Goal: Task Accomplishment & Management: Complete application form

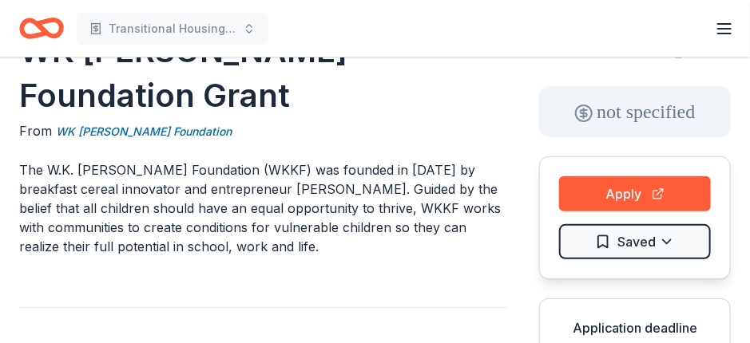
scroll to position [147, 0]
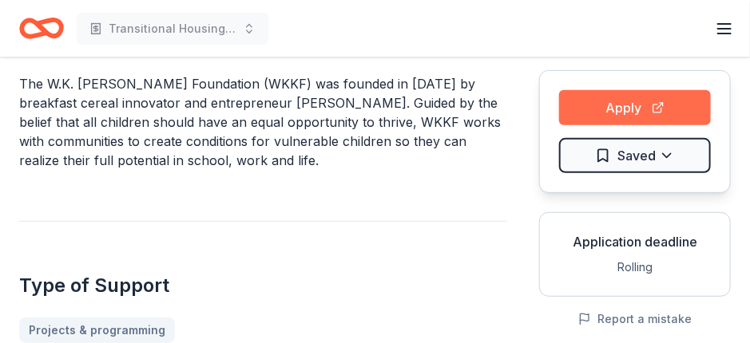
click at [633, 109] on button "Apply" at bounding box center [635, 107] width 152 height 35
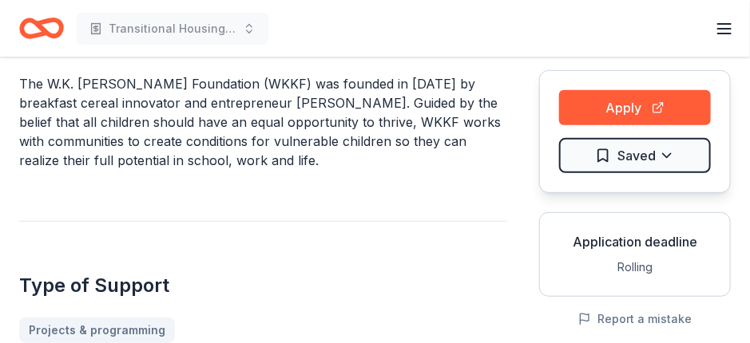
scroll to position [0, 0]
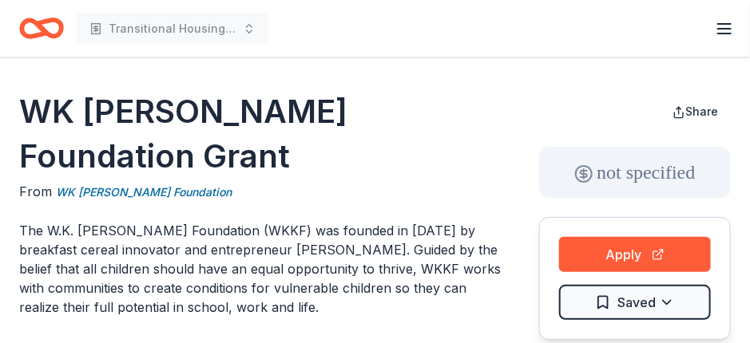
click at [48, 28] on icon "Home" at bounding box center [41, 29] width 45 height 38
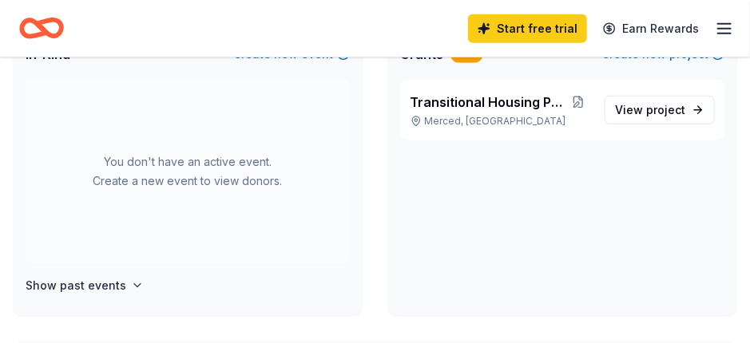
scroll to position [359, 0]
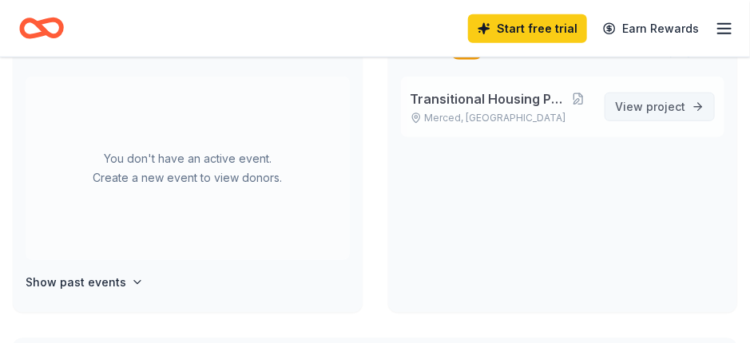
click at [645, 117] on link "View project" at bounding box center [660, 107] width 110 height 29
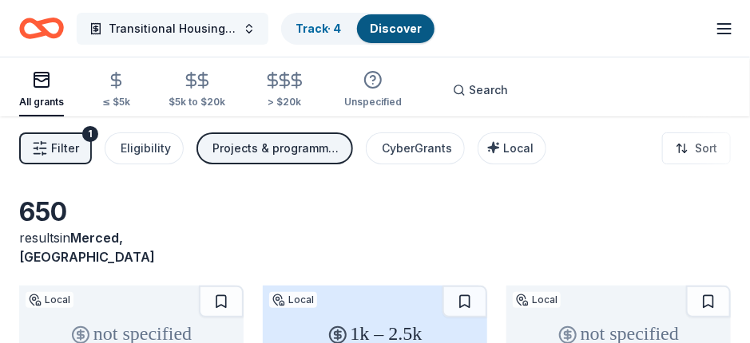
click at [195, 25] on span "Transitional Housing Program" at bounding box center [173, 28] width 128 height 19
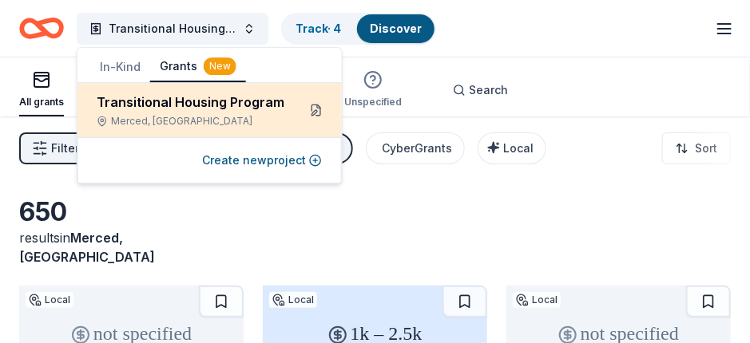
click at [308, 109] on button at bounding box center [317, 110] width 26 height 26
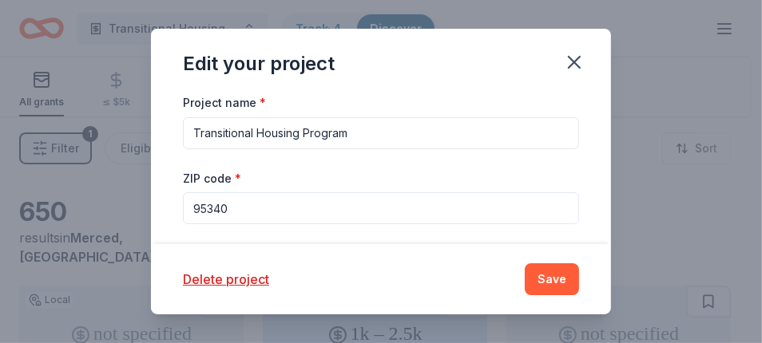
click at [234, 209] on input "95340" at bounding box center [381, 209] width 396 height 32
type input "95348"
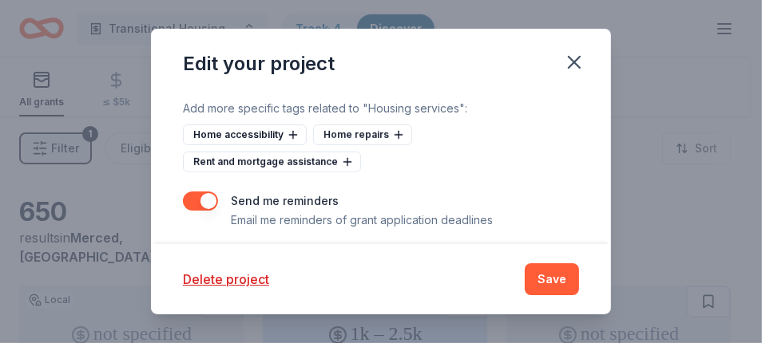
scroll to position [552, 0]
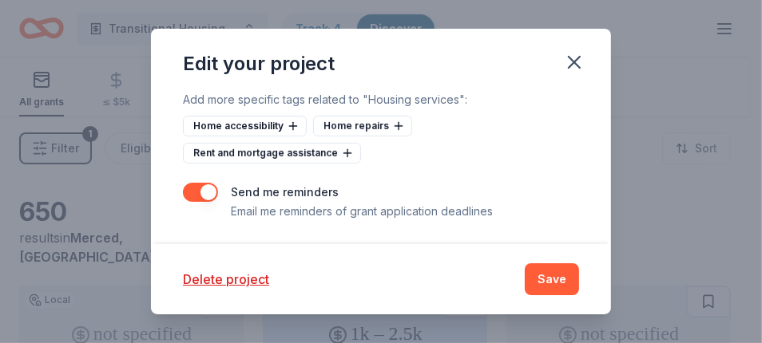
drag, startPoint x: 189, startPoint y: 167, endPoint x: 604, endPoint y: 134, distance: 415.9
click at [604, 134] on div "Project name * Transitional Housing Program ZIP code * 95348 What type of grant…" at bounding box center [381, 169] width 460 height 152
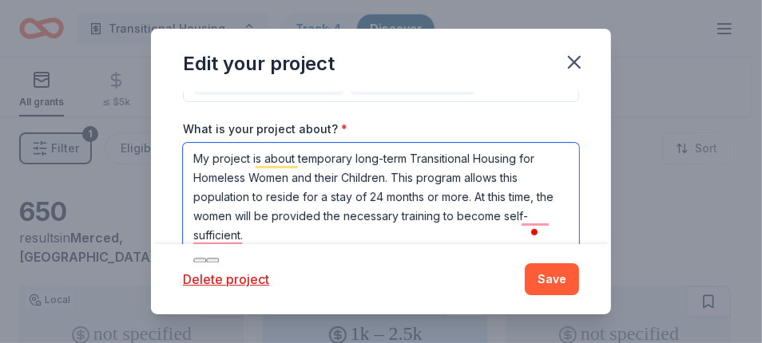
scroll to position [201, 0]
drag, startPoint x: 192, startPoint y: 152, endPoint x: 249, endPoint y: 231, distance: 97.8
click at [249, 231] on textarea "My project is about temporary long-term Transitional Housing for Homeless Women…" at bounding box center [381, 197] width 396 height 109
click at [200, 260] on icon at bounding box center [200, 260] width 0 height 0
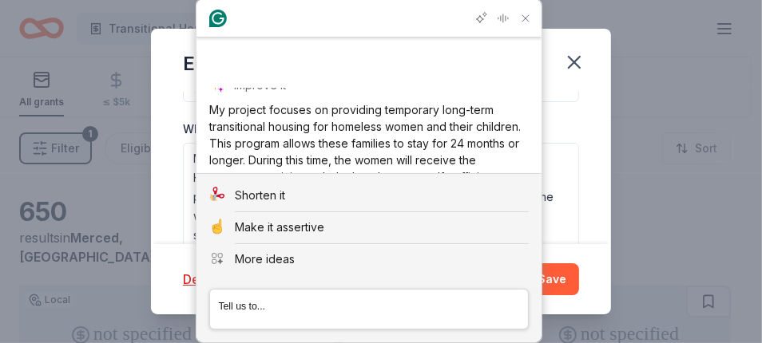
scroll to position [85, 0]
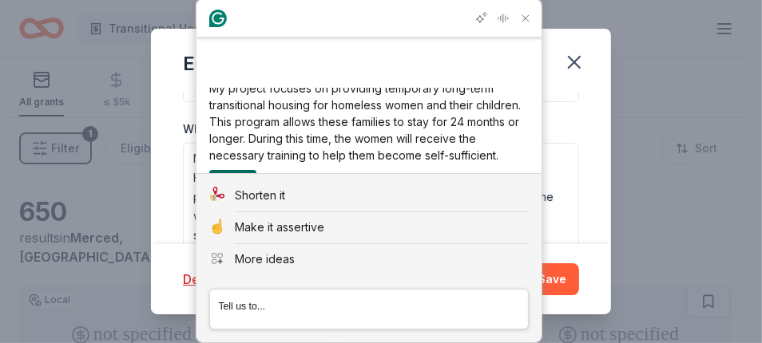
click at [233, 170] on div "Insert" at bounding box center [233, 183] width 34 height 26
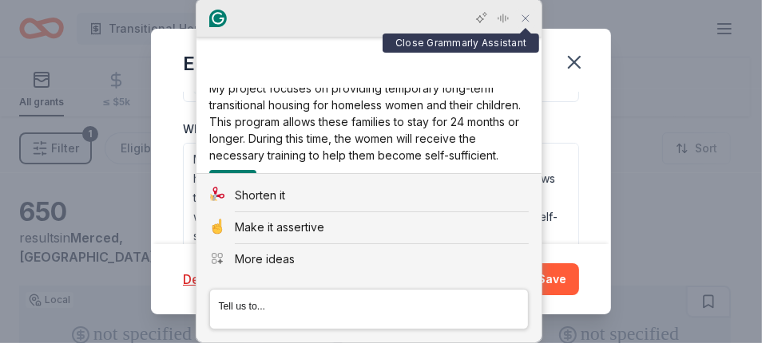
click at [526, 17] on icon "Close Grammarly Assistant" at bounding box center [525, 18] width 13 height 13
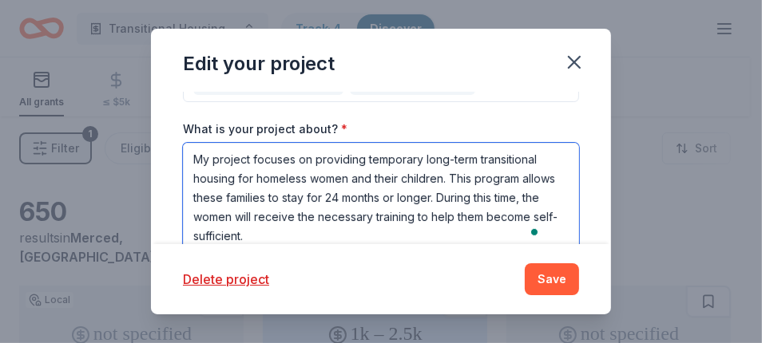
scroll to position [1, 0]
click at [249, 158] on textarea "My project focuses on providing temporary long-term transitional housing for ho…" at bounding box center [381, 197] width 396 height 109
click at [315, 177] on textarea "My program focuses on providing temporary long-term transitional housing for ho…" at bounding box center [381, 197] width 396 height 109
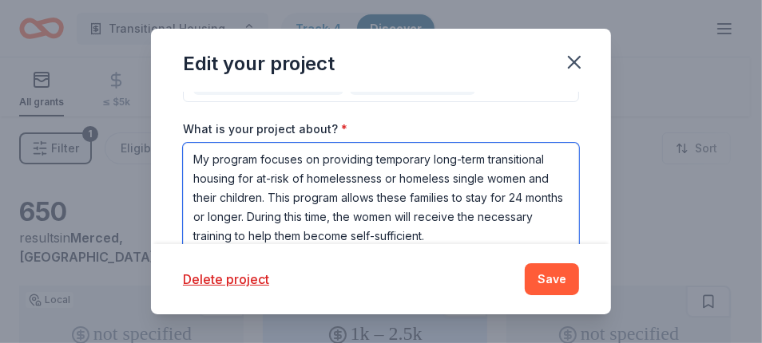
click at [359, 199] on textarea "My program focuses on providing temporary long-term transitional housing for at…" at bounding box center [381, 207] width 396 height 128
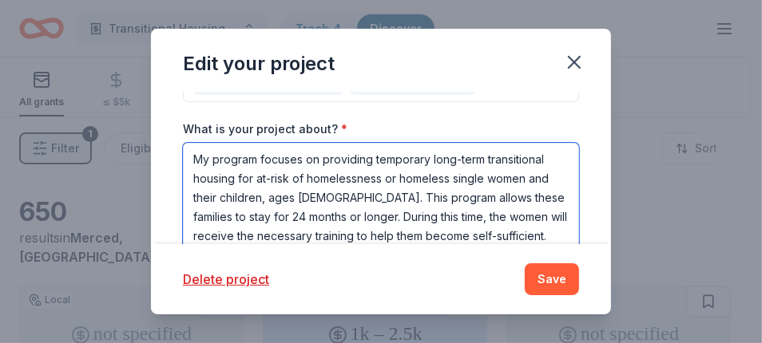
click at [431, 217] on textarea "My program focuses on providing temporary long-term transitional housing for at…" at bounding box center [381, 207] width 396 height 128
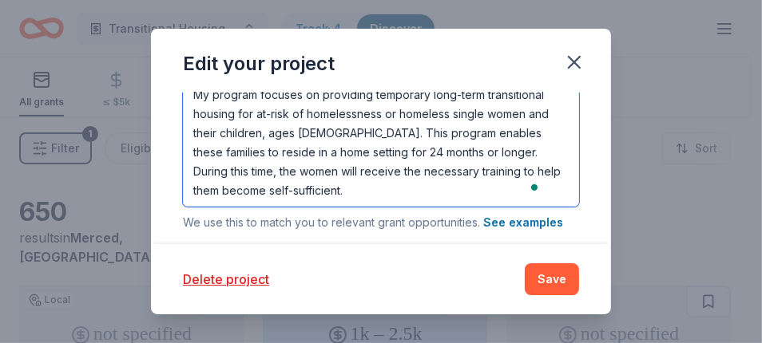
scroll to position [266, 0]
click at [525, 171] on textarea "My program focuses on providing temporary long-term transitional housing for at…" at bounding box center [381, 142] width 396 height 128
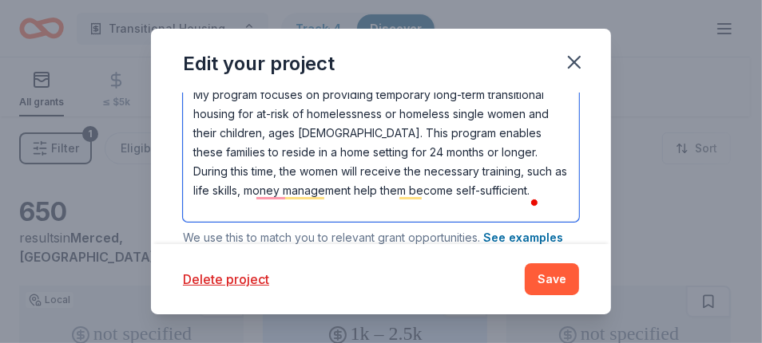
click at [396, 190] on textarea "My program focuses on providing temporary long-term transitional housing for at…" at bounding box center [381, 150] width 396 height 144
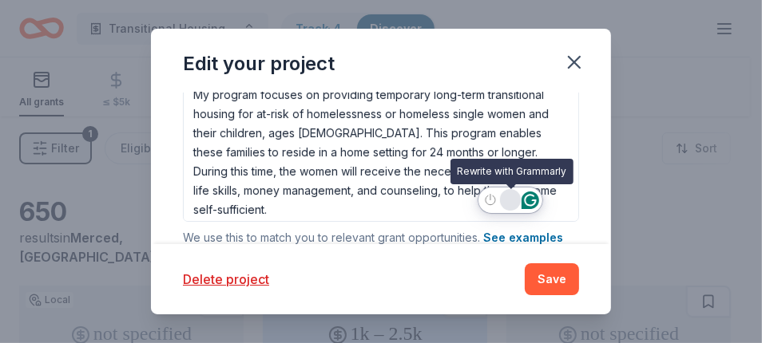
click at [512, 199] on div "Rewrite with Grammarly" at bounding box center [511, 200] width 18 height 18
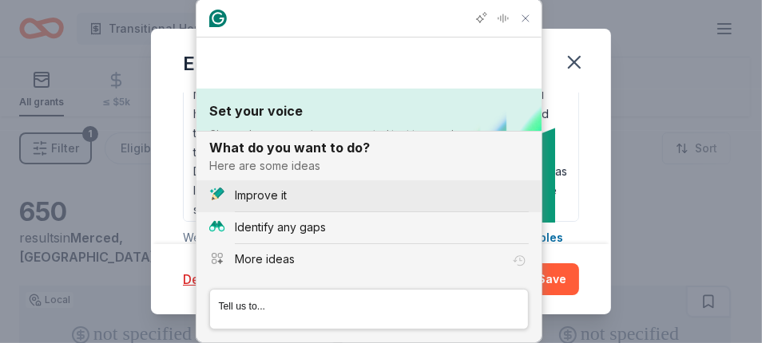
scroll to position [0, 0]
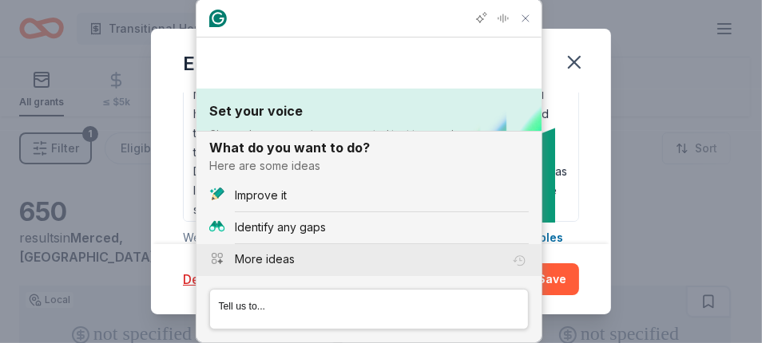
click at [216, 260] on rect "Explore or write your own idea" at bounding box center [214, 262] width 4 height 4
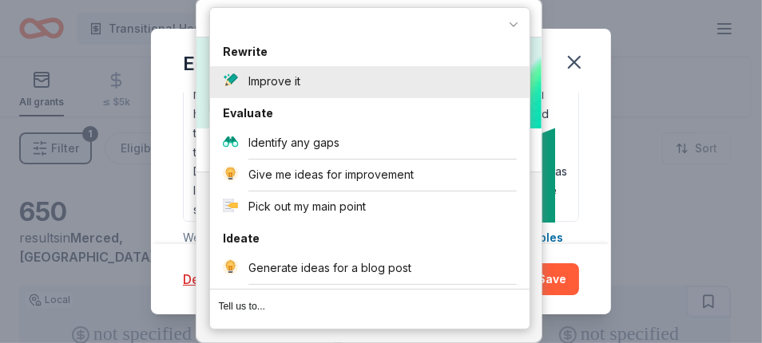
click at [274, 74] on div "Improve it" at bounding box center [274, 81] width 52 height 17
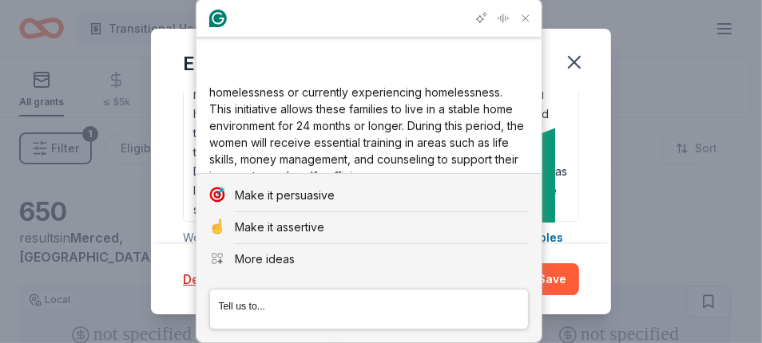
scroll to position [136, 0]
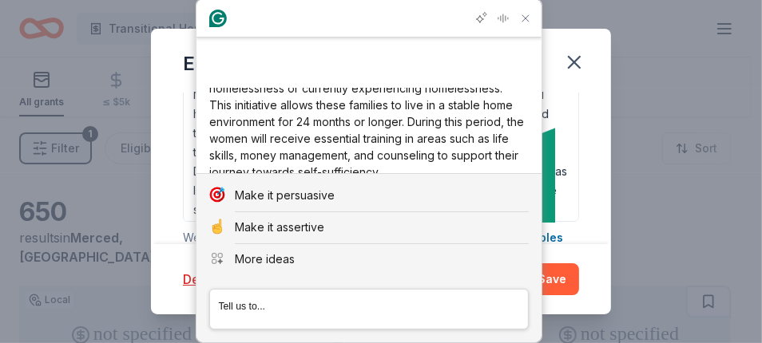
click at [240, 187] on div "Insert" at bounding box center [233, 200] width 34 height 26
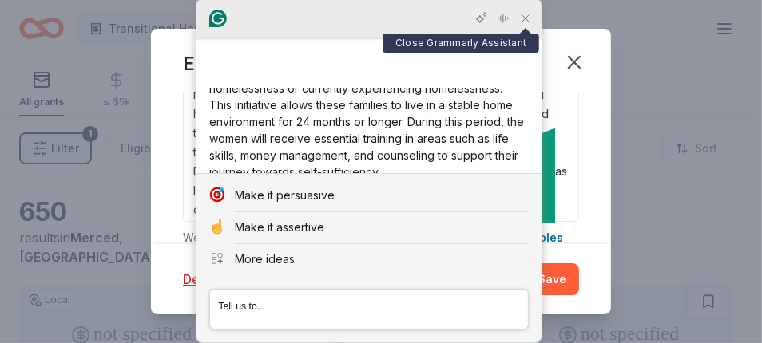
click at [527, 18] on icon "Close Grammarly Assistant" at bounding box center [525, 18] width 13 height 13
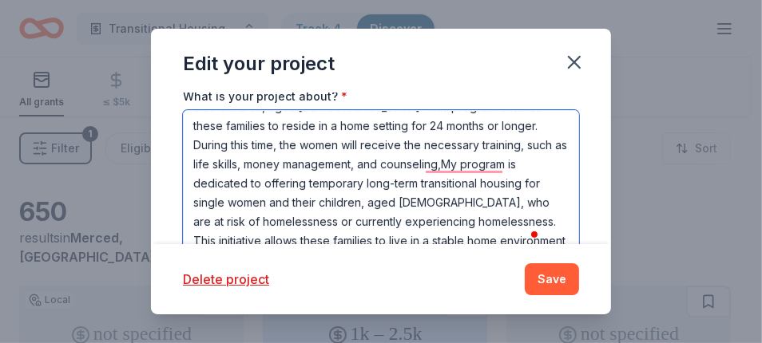
scroll to position [0, 0]
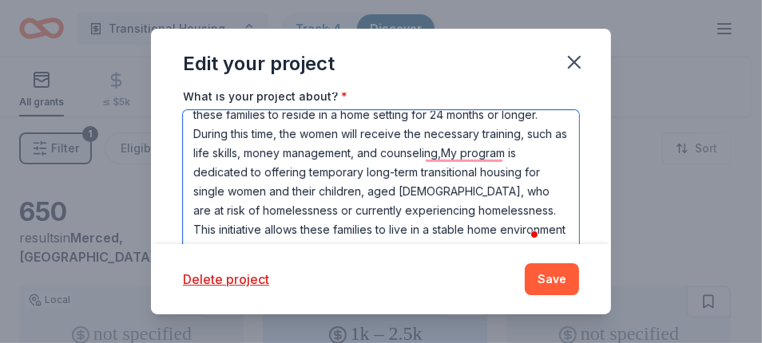
click at [423, 153] on textarea "My program focuses on providing temporary long-term transitional housing for at…" at bounding box center [381, 182] width 396 height 144
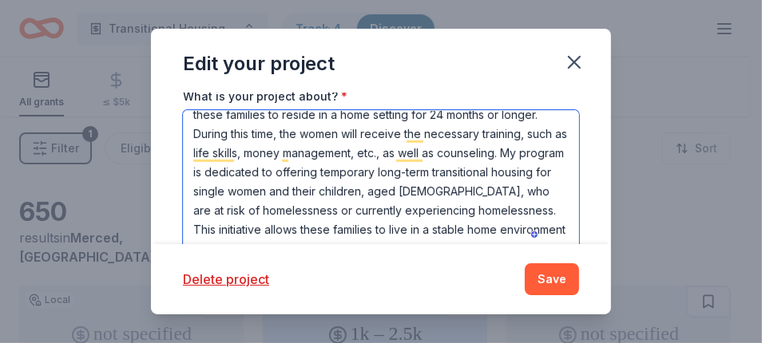
click at [208, 173] on textarea "My program focuses on providing temporary long-term transitional housing for at…" at bounding box center [381, 182] width 396 height 144
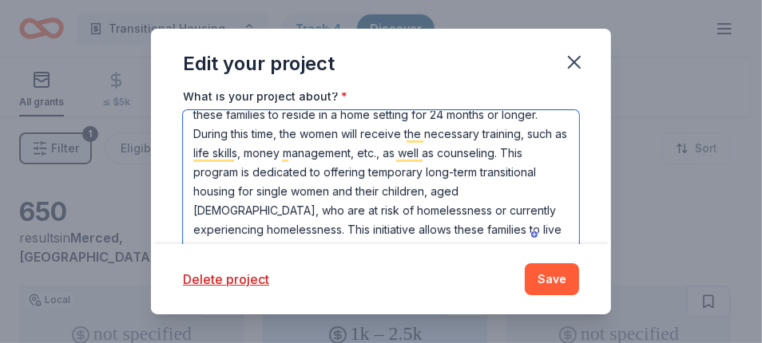
click at [244, 212] on textarea "My program focuses on providing temporary long-term transitional housing for at…" at bounding box center [381, 182] width 396 height 144
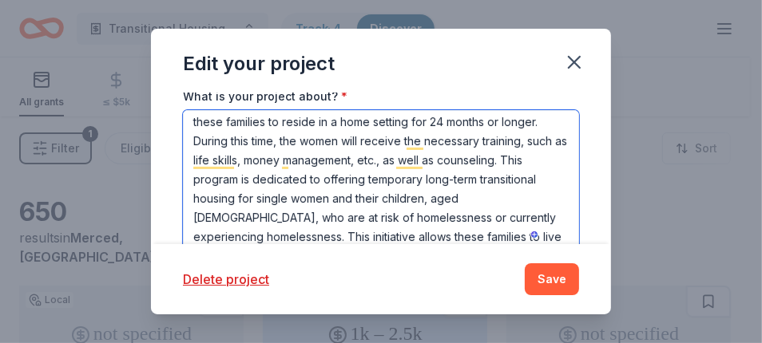
scroll to position [110, 0]
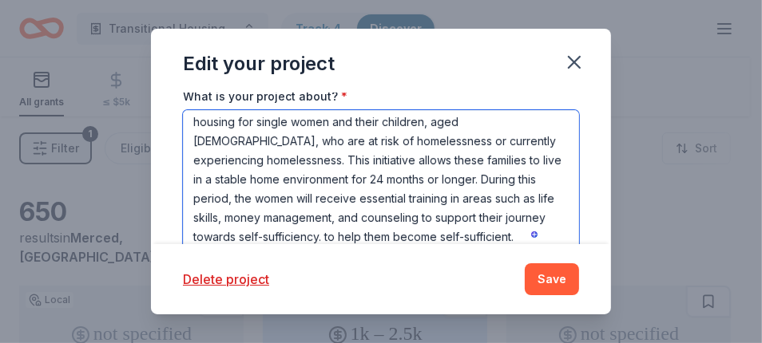
drag, startPoint x: 367, startPoint y: 218, endPoint x: 391, endPoint y: 232, distance: 27.9
click at [391, 232] on textarea "My program focuses on providing temporary long-term transitional housing for at…" at bounding box center [381, 182] width 396 height 144
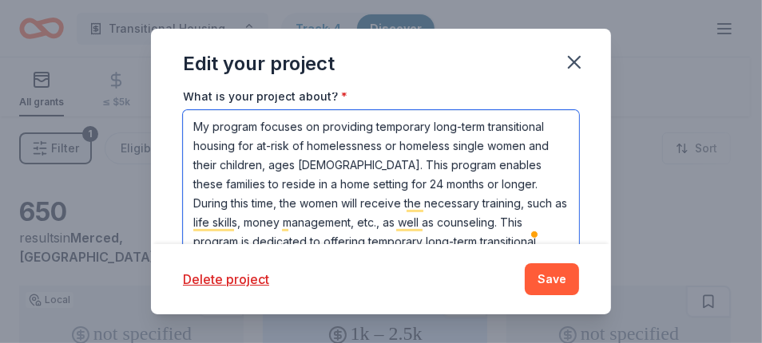
drag, startPoint x: 546, startPoint y: 197, endPoint x: 193, endPoint y: 123, distance: 360.6
click at [193, 123] on textarea "My program focuses on providing temporary long-term transitional housing for at…" at bounding box center [381, 182] width 396 height 144
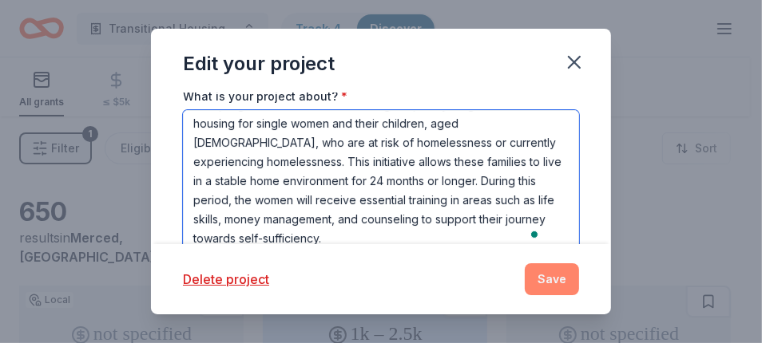
type textarea "This program is dedicated to offering temporary long-term transitional housing …"
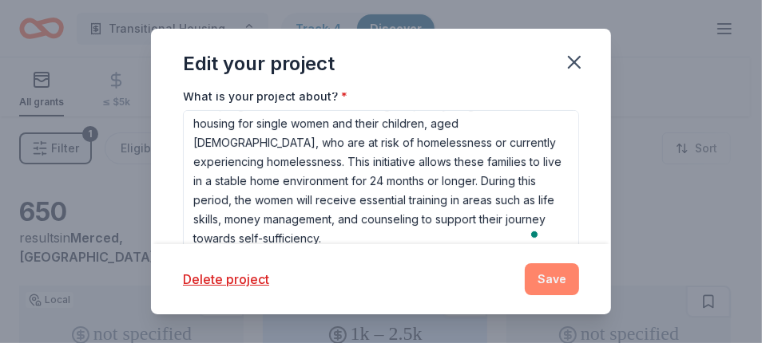
click at [554, 283] on button "Save" at bounding box center [552, 280] width 54 height 32
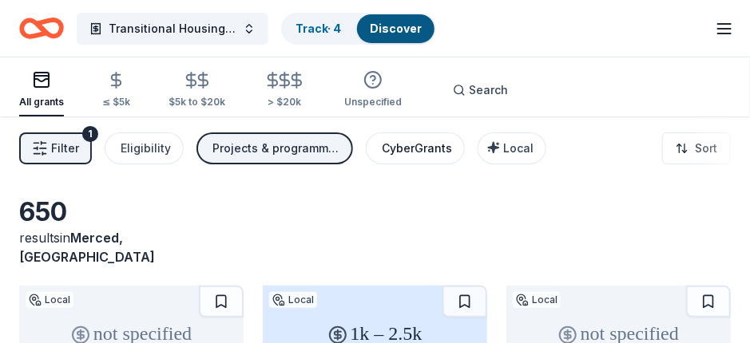
click at [406, 157] on div "CyberGrants" at bounding box center [417, 148] width 70 height 19
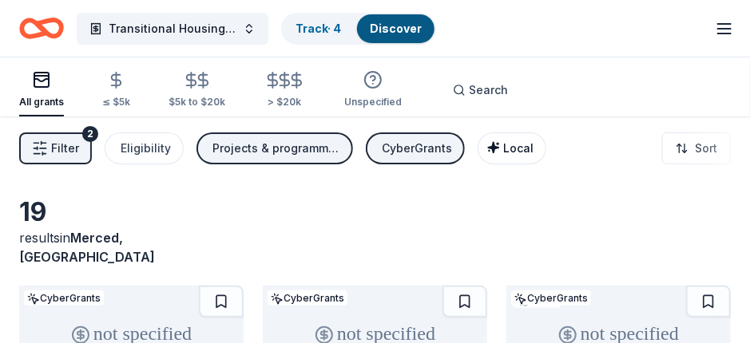
click at [510, 156] on div "Local" at bounding box center [514, 148] width 40 height 19
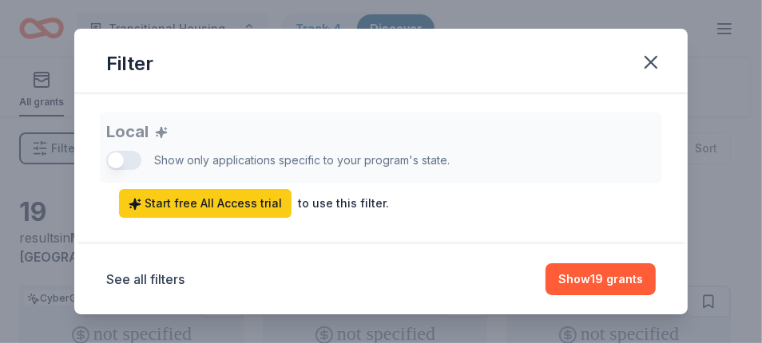
click at [119, 161] on div "Local Show only applications specific to your program's state. Start free All A…" at bounding box center [381, 165] width 550 height 105
click at [649, 58] on icon "button" at bounding box center [651, 62] width 22 height 22
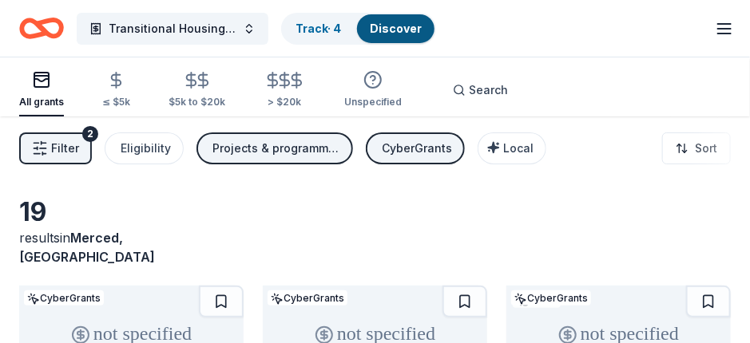
click at [69, 147] on span "Filter" at bounding box center [65, 148] width 28 height 19
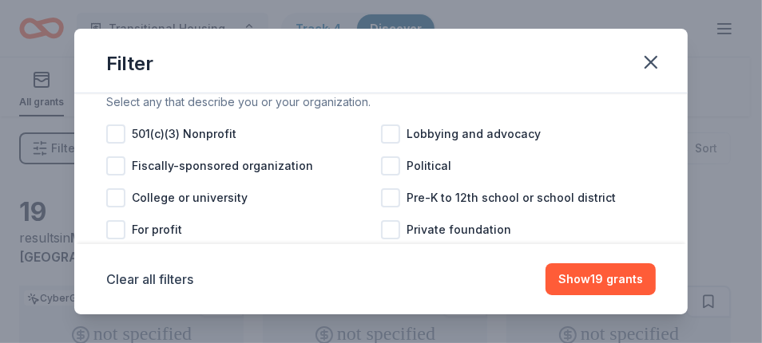
scroll to position [177, 0]
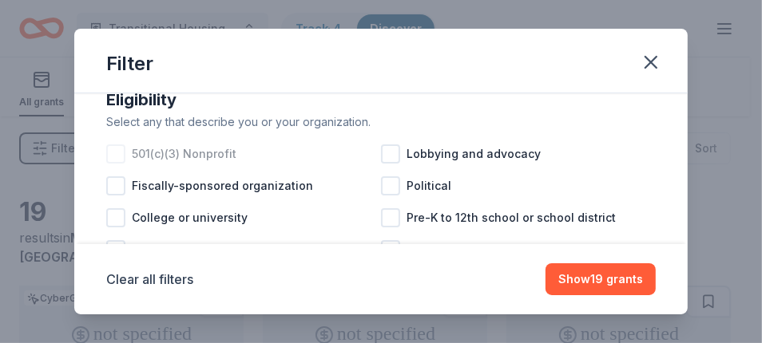
click at [118, 164] on div at bounding box center [115, 154] width 19 height 19
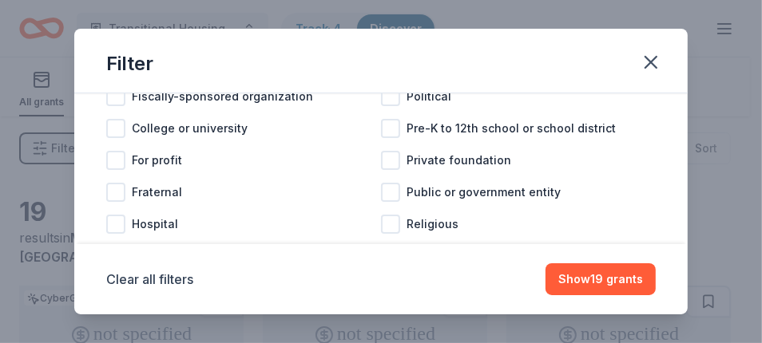
scroll to position [273, 0]
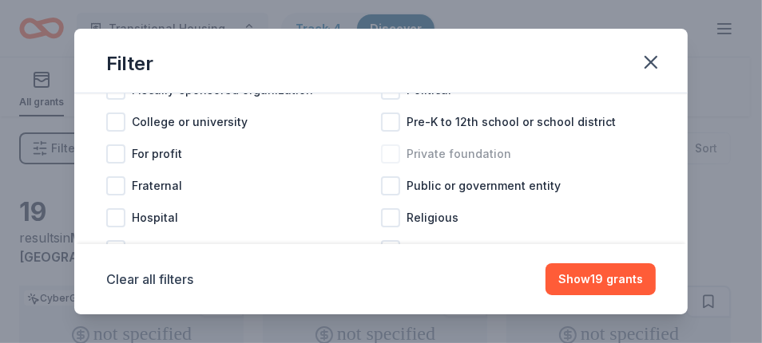
click at [386, 164] on div at bounding box center [390, 154] width 19 height 19
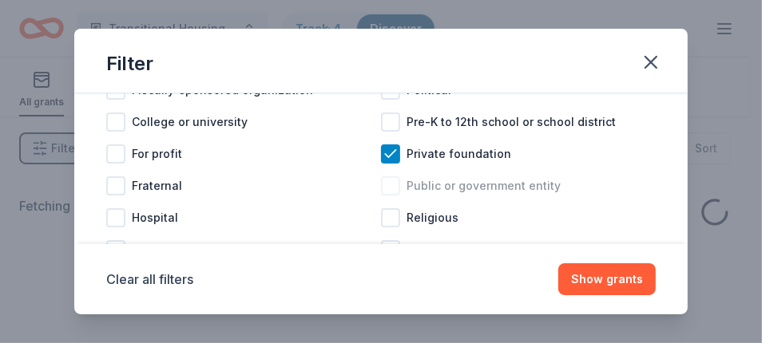
click at [387, 196] on div at bounding box center [390, 186] width 19 height 19
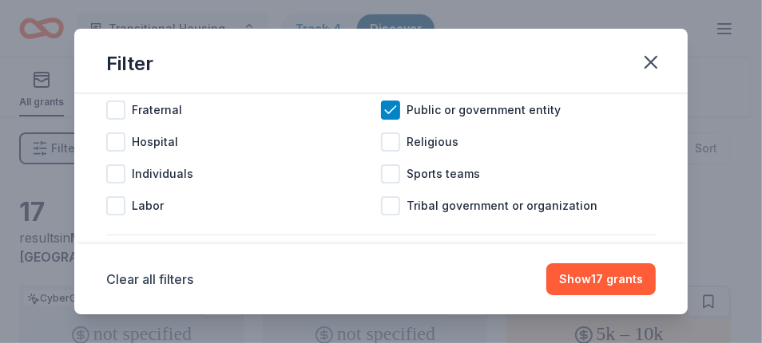
scroll to position [369, 0]
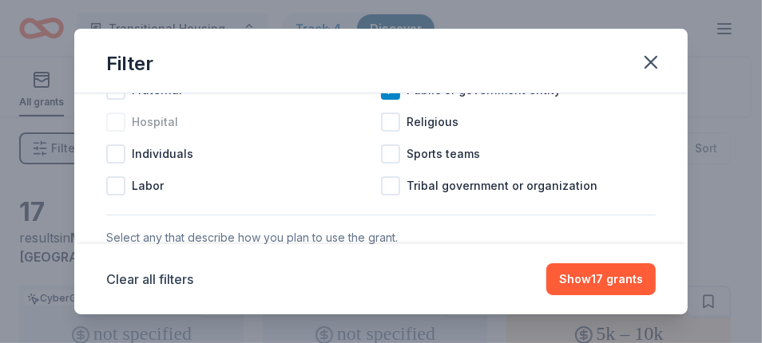
click at [117, 132] on div at bounding box center [115, 122] width 19 height 19
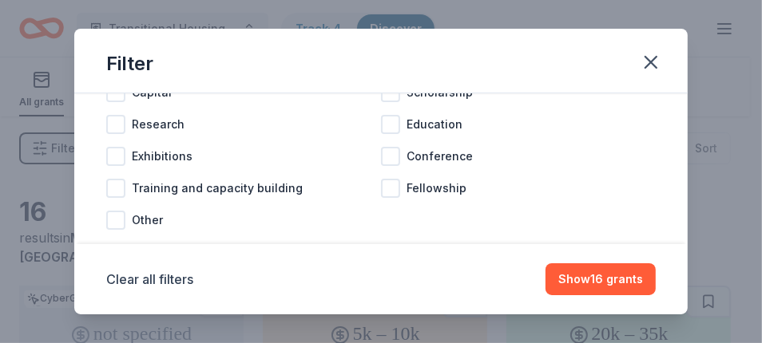
scroll to position [765, 0]
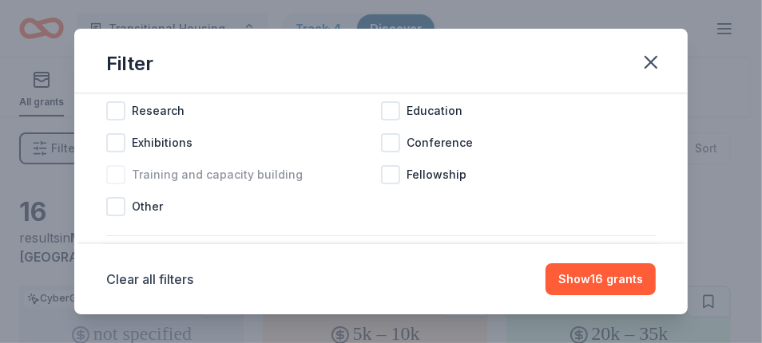
click at [119, 185] on div at bounding box center [115, 174] width 19 height 19
click at [121, 89] on div at bounding box center [115, 78] width 19 height 19
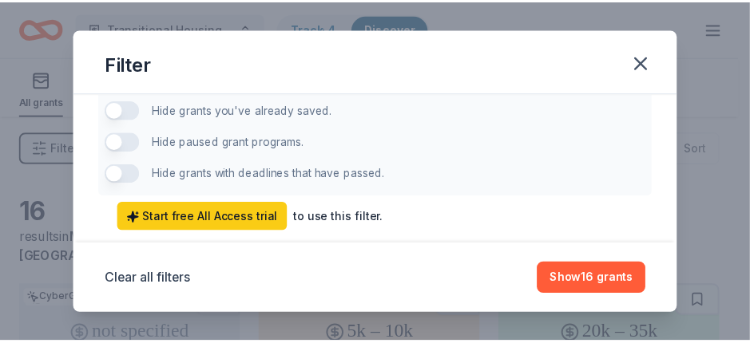
scroll to position [1220, 0]
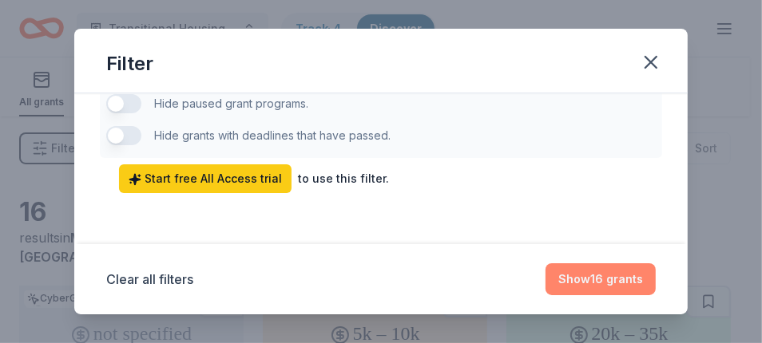
click at [610, 284] on button "Show 16 grants" at bounding box center [601, 280] width 110 height 32
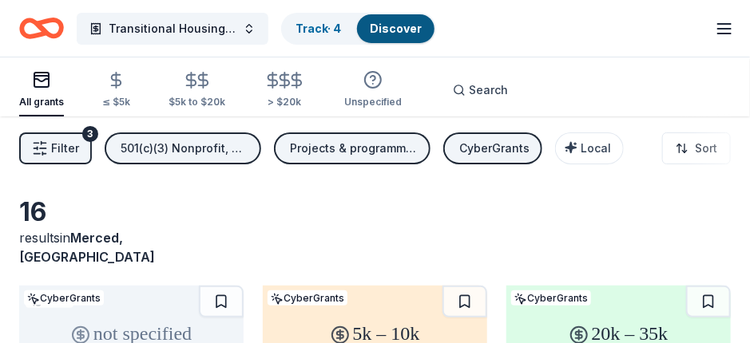
click at [509, 154] on div "CyberGrants" at bounding box center [494, 148] width 70 height 19
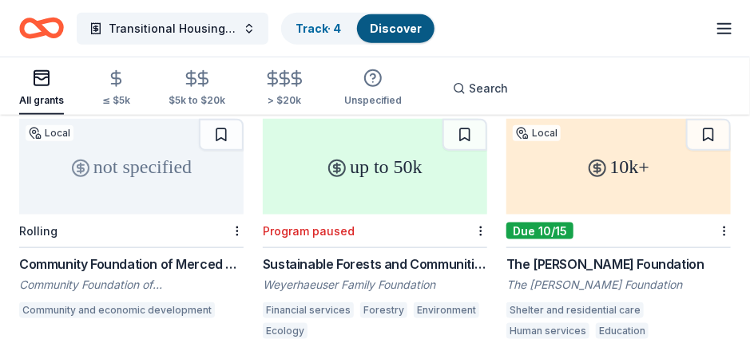
scroll to position [427, 0]
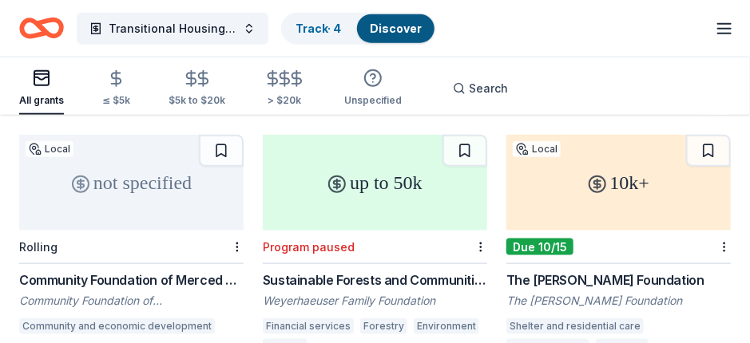
click at [632, 176] on div "10k+" at bounding box center [618, 183] width 224 height 96
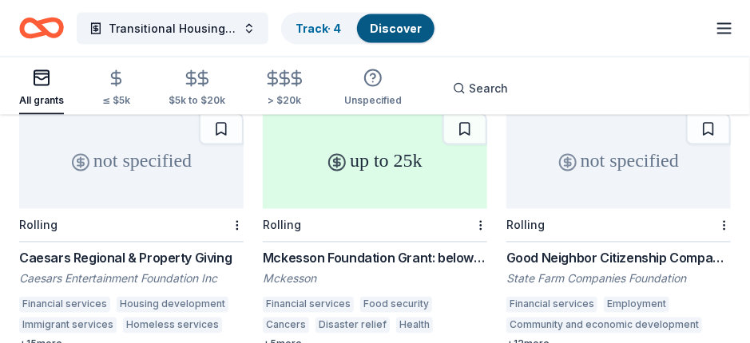
scroll to position [741, 0]
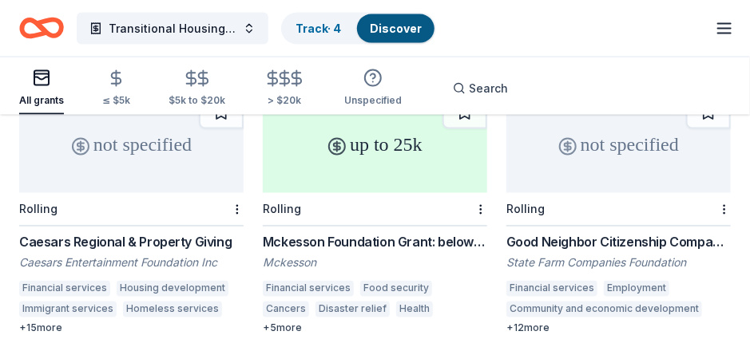
click at [129, 153] on div "not specified" at bounding box center [131, 145] width 224 height 96
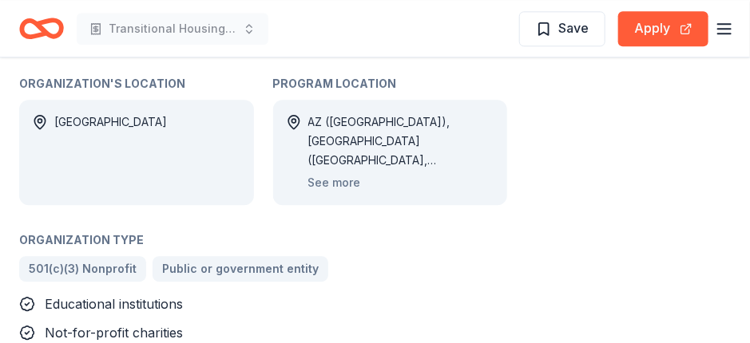
scroll to position [1118, 0]
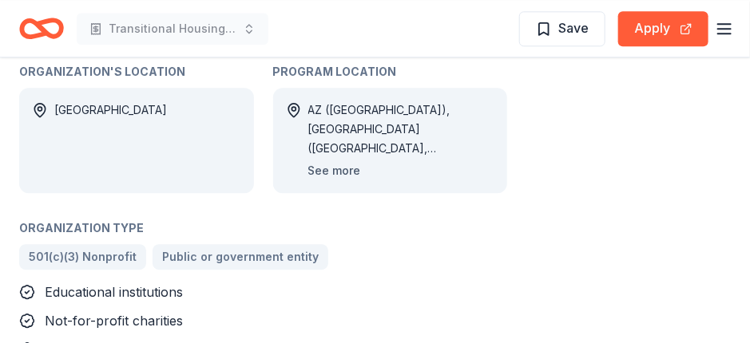
click at [337, 169] on button "See more" at bounding box center [334, 170] width 53 height 19
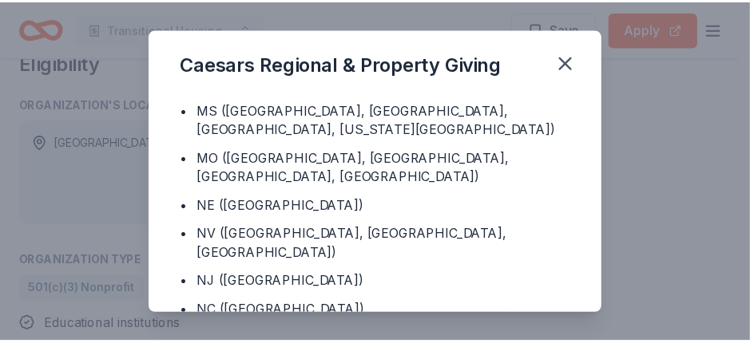
scroll to position [10, 0]
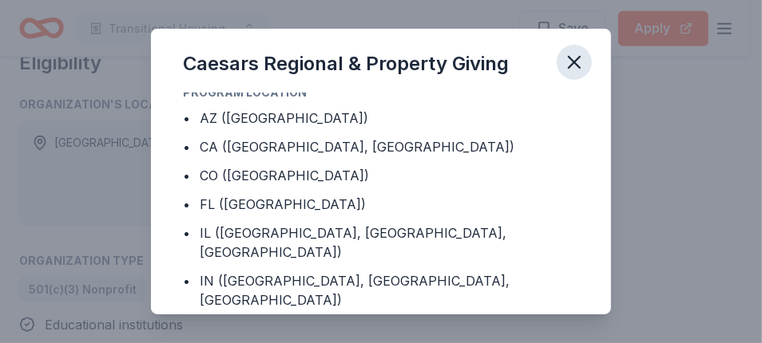
click at [571, 53] on icon "button" at bounding box center [574, 62] width 22 height 22
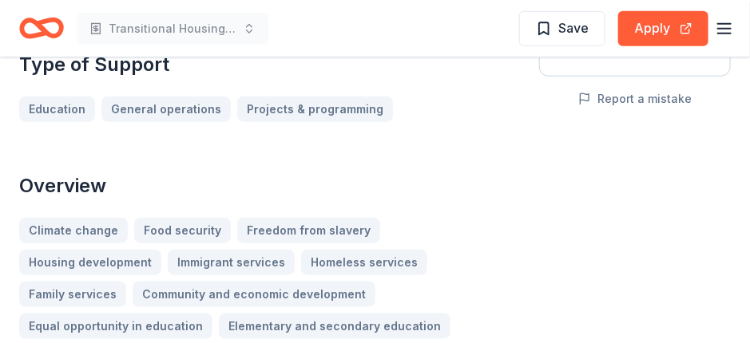
scroll to position [345, 0]
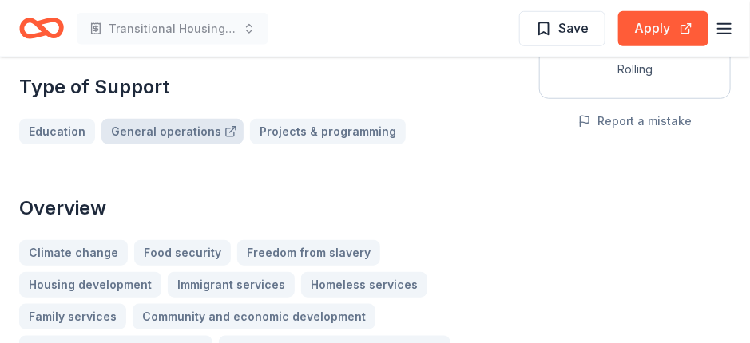
click at [154, 129] on link "General operations" at bounding box center [172, 132] width 142 height 26
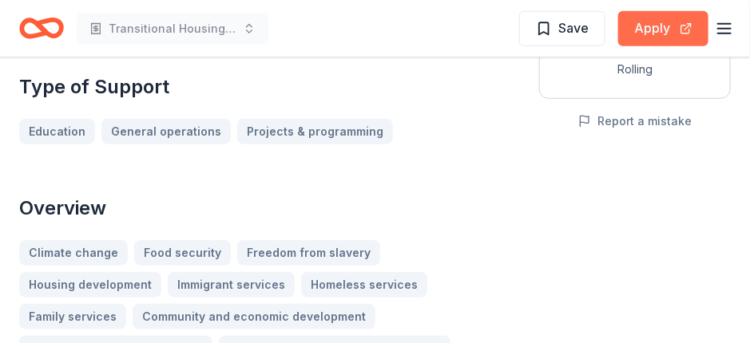
click at [654, 30] on button "Apply" at bounding box center [663, 28] width 90 height 35
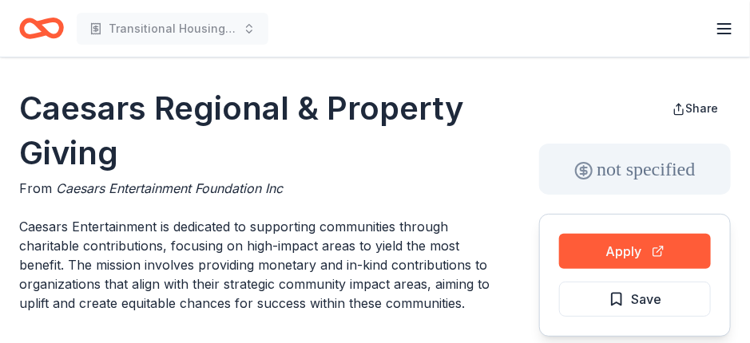
scroll to position [0, 0]
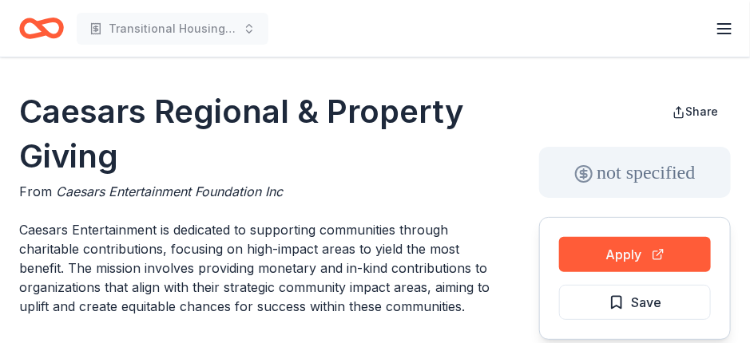
click at [31, 23] on icon "Home" at bounding box center [41, 29] width 45 height 38
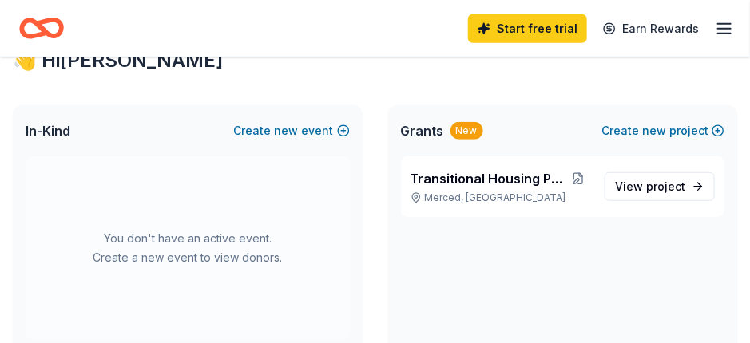
scroll to position [276, 0]
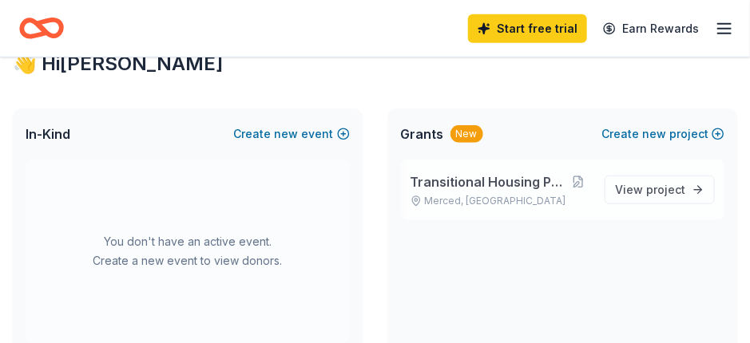
click at [452, 177] on span "Transitional Housing Program" at bounding box center [488, 182] width 155 height 19
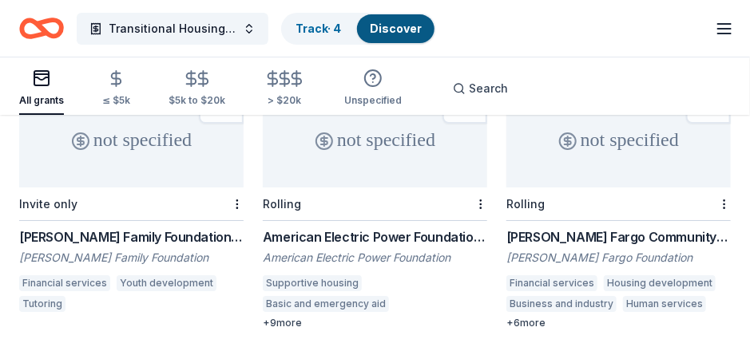
scroll to position [1582, 0]
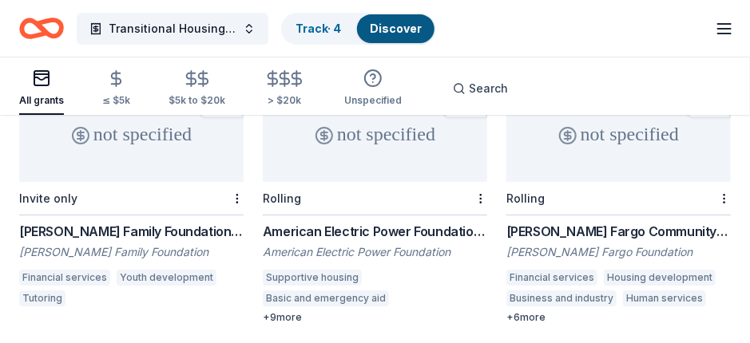
click at [348, 154] on div "not specified" at bounding box center [375, 134] width 224 height 96
click at [586, 138] on div "not specified" at bounding box center [618, 134] width 224 height 96
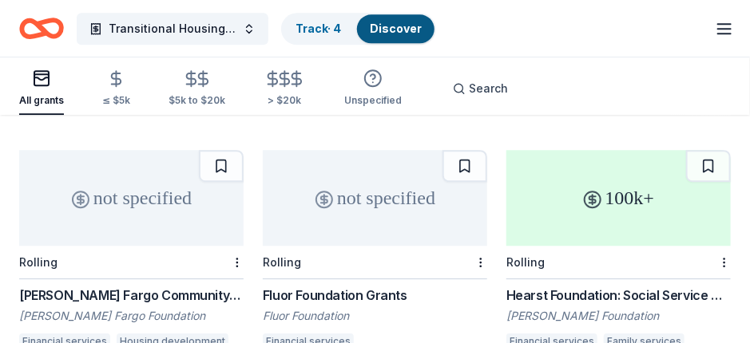
scroll to position [1231, 0]
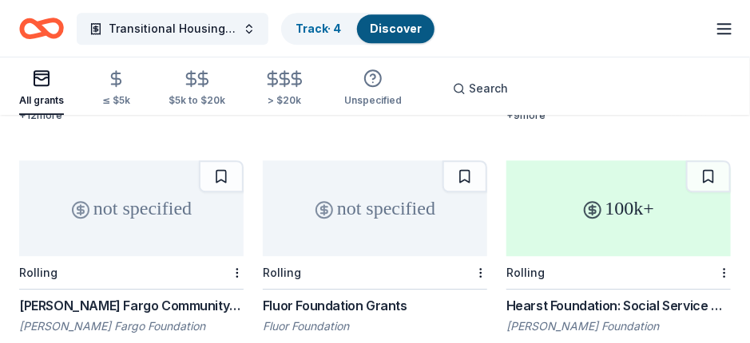
click at [613, 208] on div "100k+" at bounding box center [618, 209] width 224 height 96
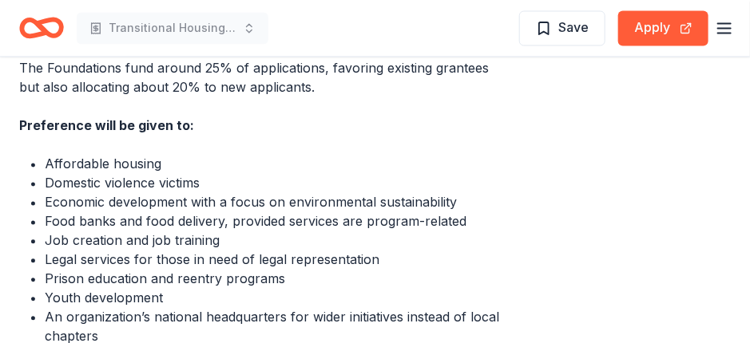
scroll to position [787, 0]
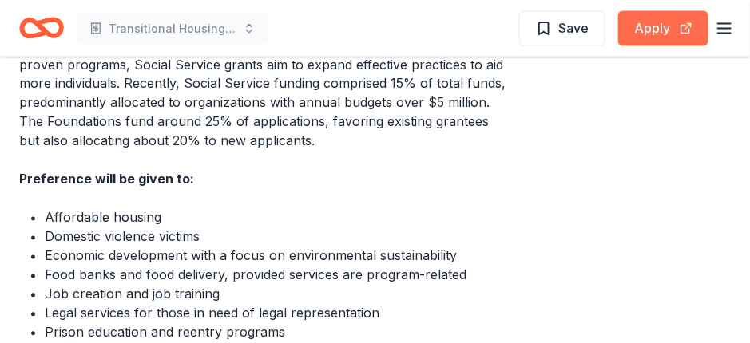
click at [661, 37] on button "Apply" at bounding box center [663, 28] width 90 height 35
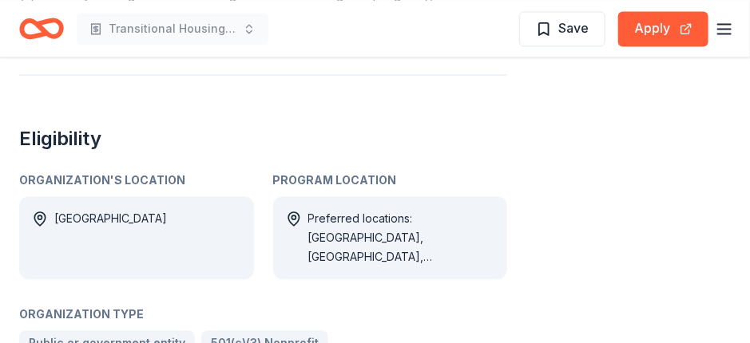
scroll to position [958, 0]
